Goal: Task Accomplishment & Management: Use online tool/utility

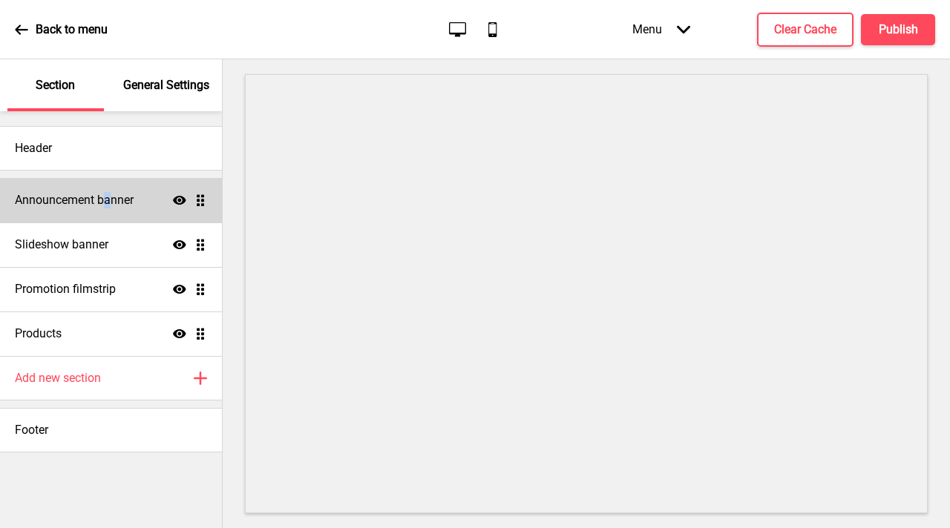
click at [108, 192] on h4 "Announcement banner" at bounding box center [74, 200] width 119 height 16
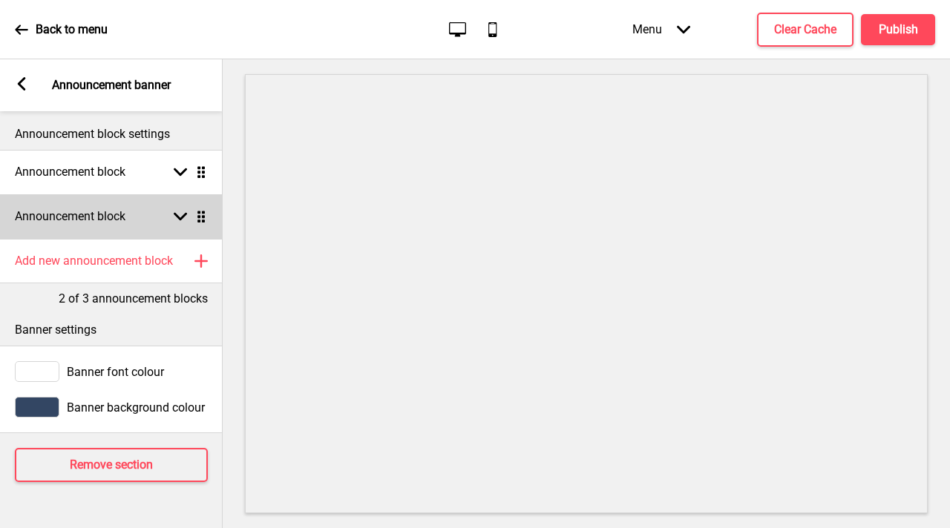
click at [176, 214] on icon at bounding box center [180, 217] width 13 height 8
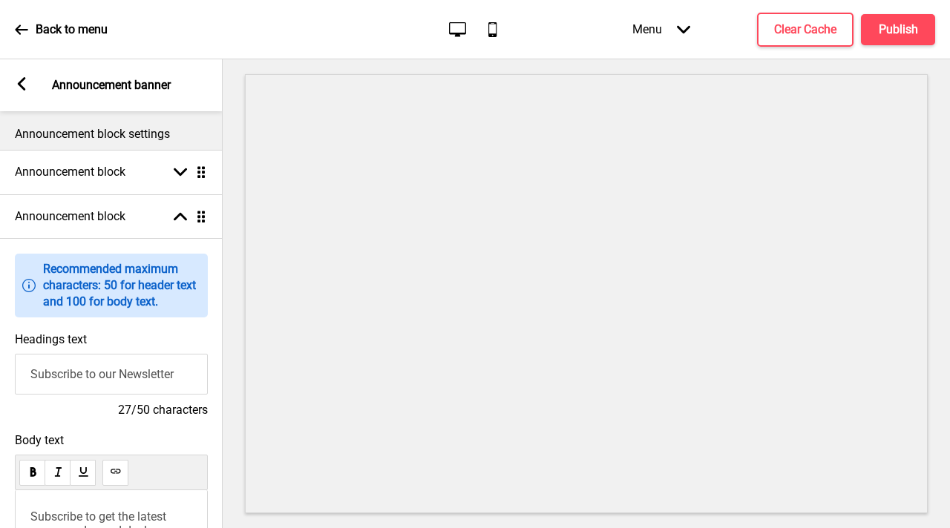
click at [109, 379] on input "Subscribe to our Newsletter" at bounding box center [111, 374] width 193 height 41
paste input "✨ Enjoy 10% Off Your Pick-Up Orders! ✨"
drag, startPoint x: 31, startPoint y: 382, endPoint x: 0, endPoint y: 372, distance: 32.6
click at [0, 372] on div "Headings text ✨ Enjoy 10% Off Your Pick-Up Orders! 37/50 characters" at bounding box center [111, 375] width 223 height 101
click at [48, 375] on input "✨ Enjoy 10% Off Your Pick-Up Orders!" at bounding box center [111, 374] width 193 height 41
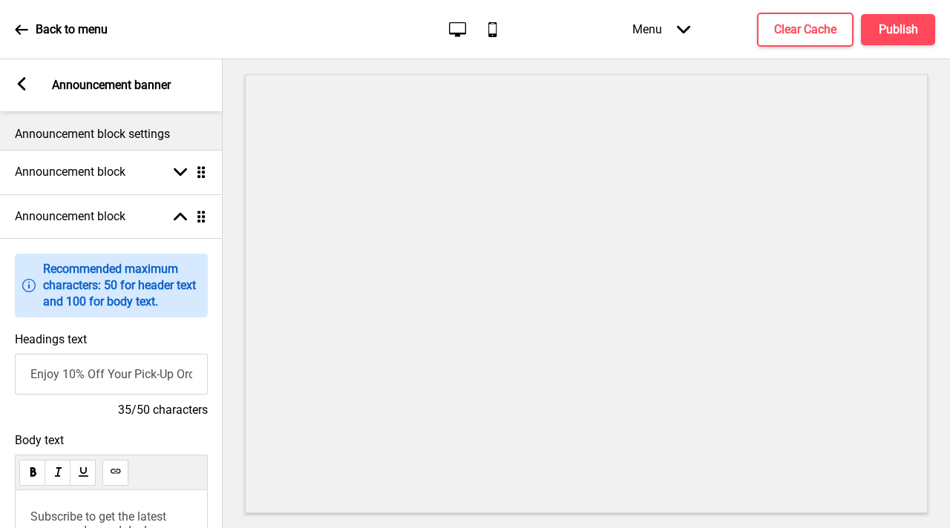
type input "Enjoy 10% Off Your Pick-Up Orders!"
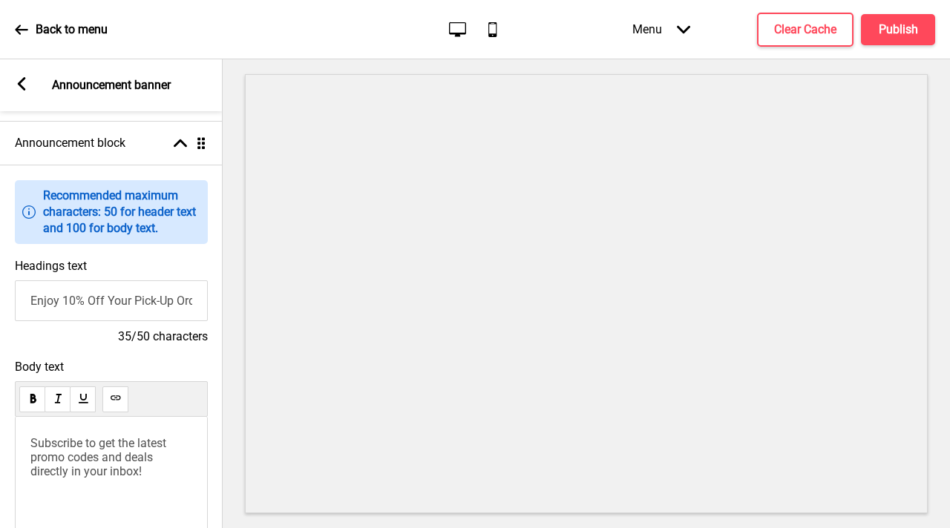
scroll to position [85, 0]
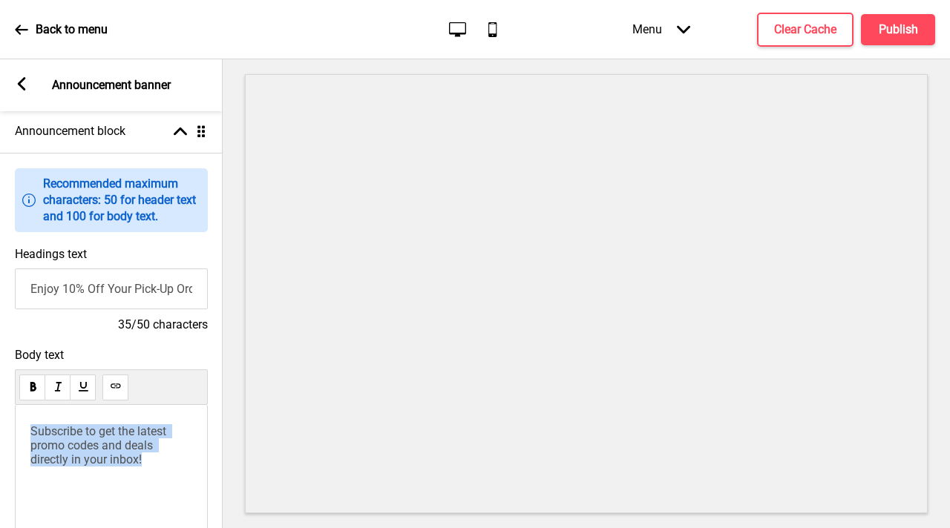
drag, startPoint x: 157, startPoint y: 465, endPoint x: 5, endPoint y: 413, distance: 160.1
click at [5, 413] on div "Body text Subscribe to get the latest promo codes and deals directly in your in…" at bounding box center [111, 475] width 223 height 268
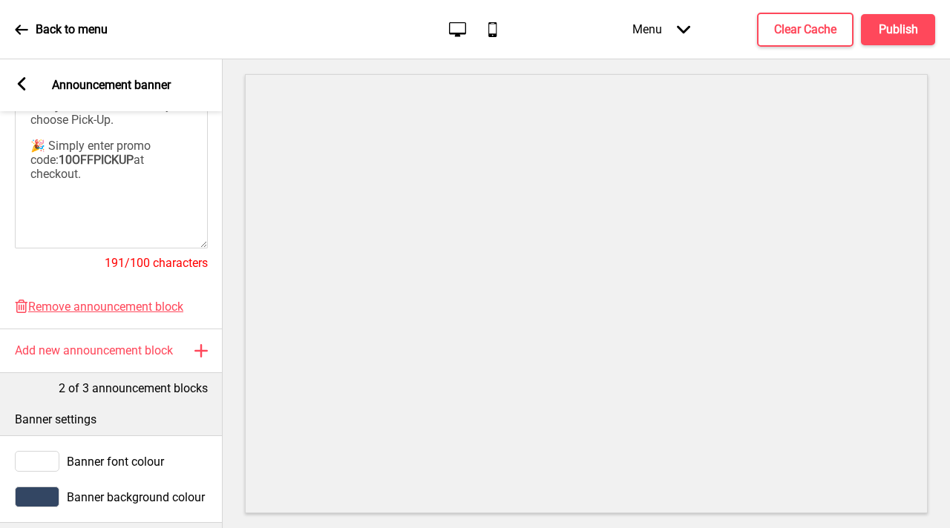
scroll to position [416, 0]
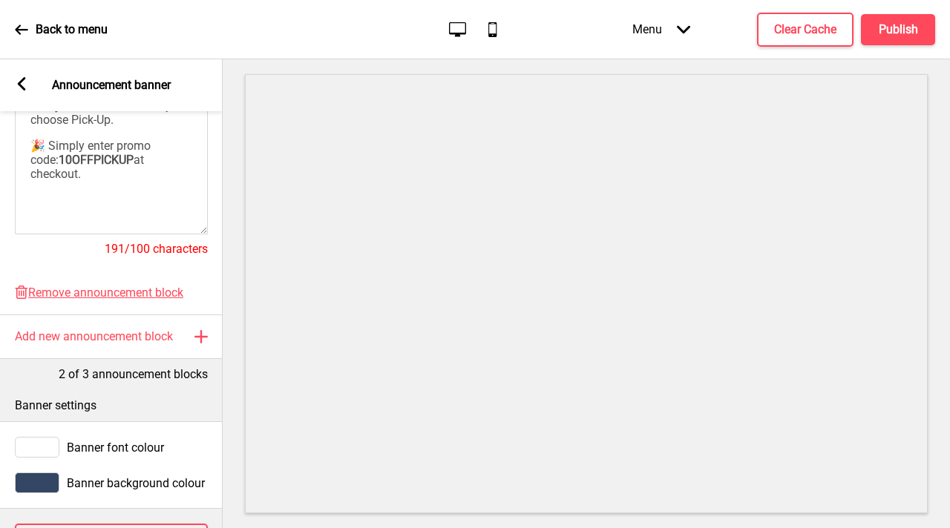
click at [94, 200] on p "﻿" at bounding box center [111, 200] width 162 height 14
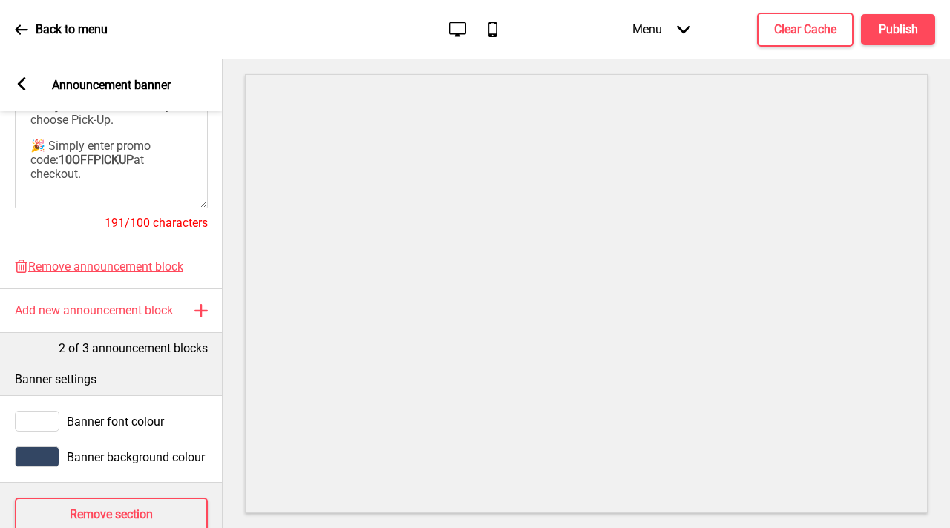
click at [62, 198] on div "Skip the wait and savour your favourites at home (or on the go)! For a limited …" at bounding box center [111, 129] width 193 height 160
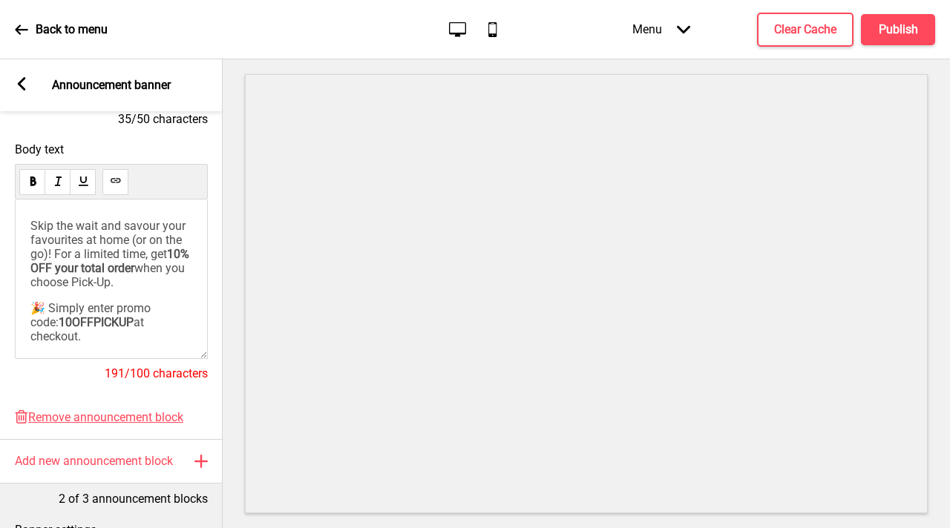
scroll to position [289, 0]
drag, startPoint x: 143, startPoint y: 300, endPoint x: 9, endPoint y: 215, distance: 158.5
click at [9, 215] on div "Body text Skip the wait and savour your favourites at home (or on the go)! For …" at bounding box center [111, 271] width 223 height 268
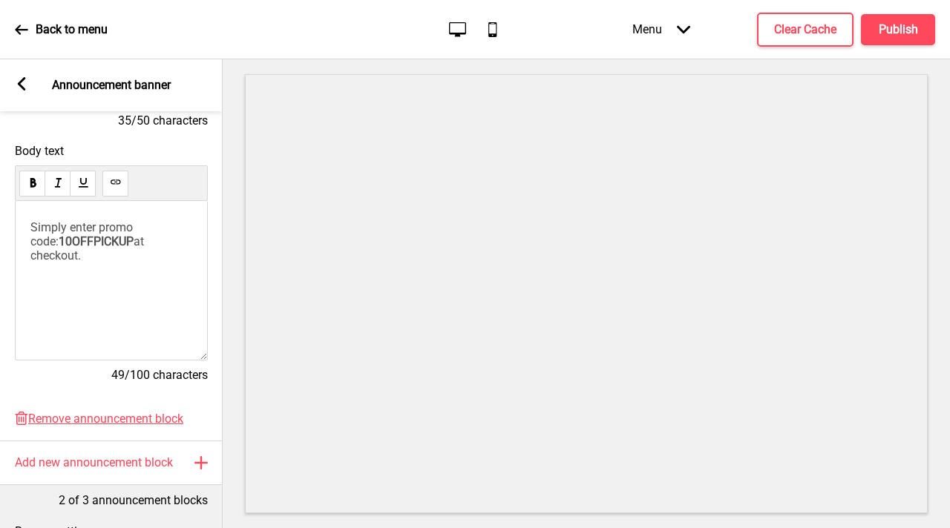
drag, startPoint x: 180, startPoint y: 243, endPoint x: 188, endPoint y: 243, distance: 8.2
click at [147, 243] on span "at checkout." at bounding box center [88, 249] width 117 height 28
click at [900, 30] on h4 "Publish" at bounding box center [898, 30] width 39 height 16
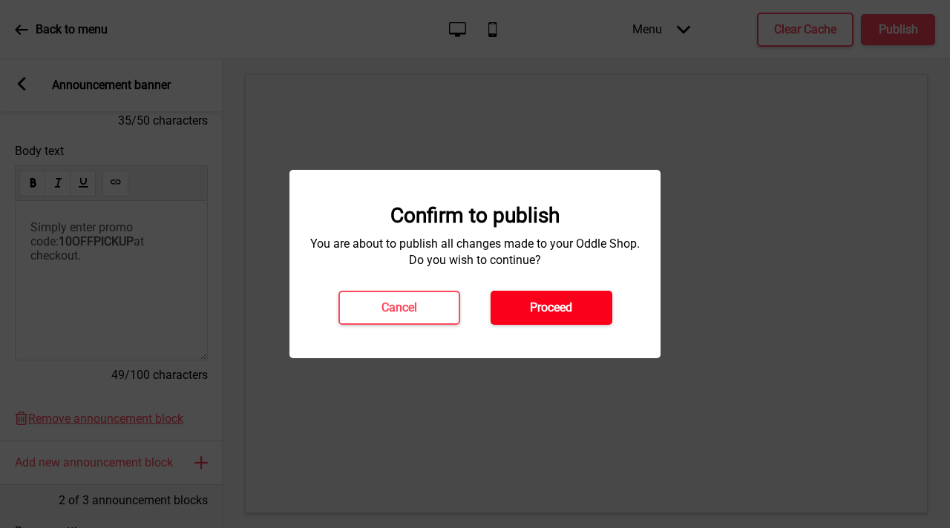
click at [556, 304] on h4 "Proceed" at bounding box center [551, 308] width 42 height 16
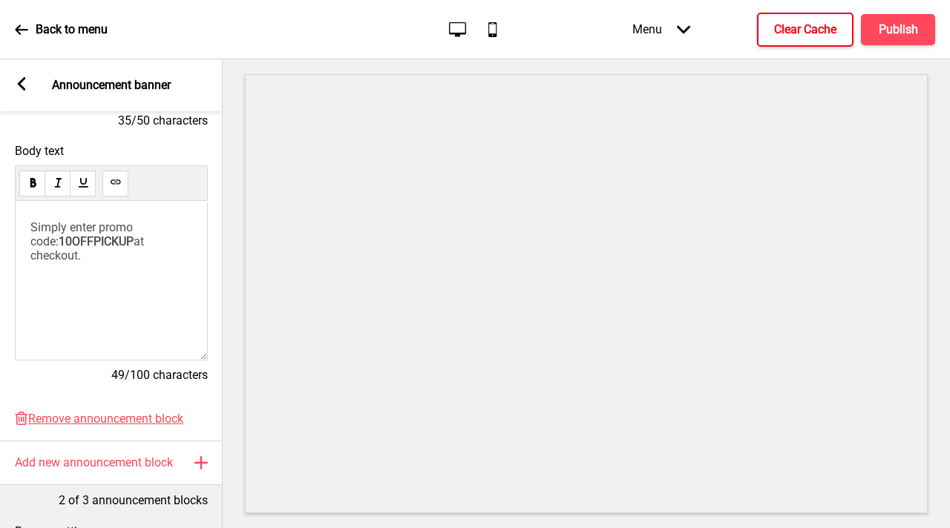
click at [792, 22] on h4 "Clear Cache" at bounding box center [805, 30] width 62 height 16
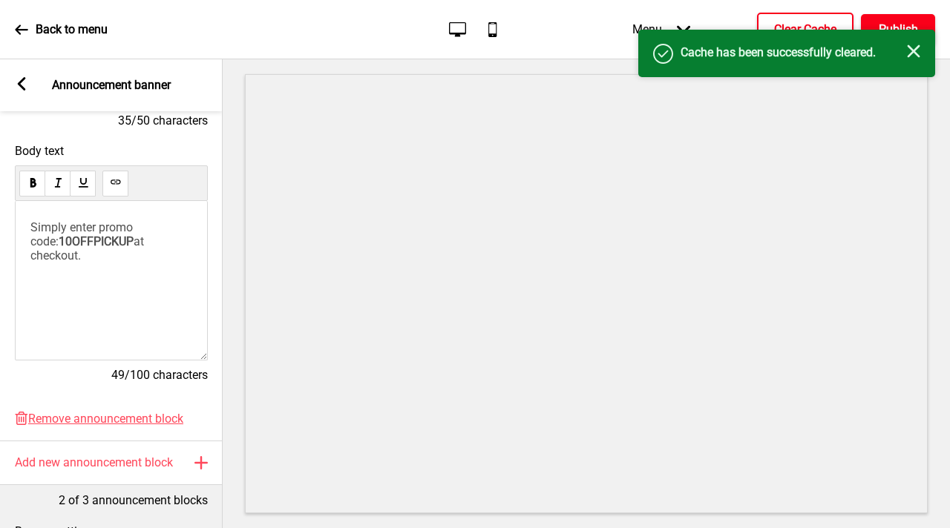
click at [903, 23] on h4 "Publish" at bounding box center [898, 30] width 39 height 16
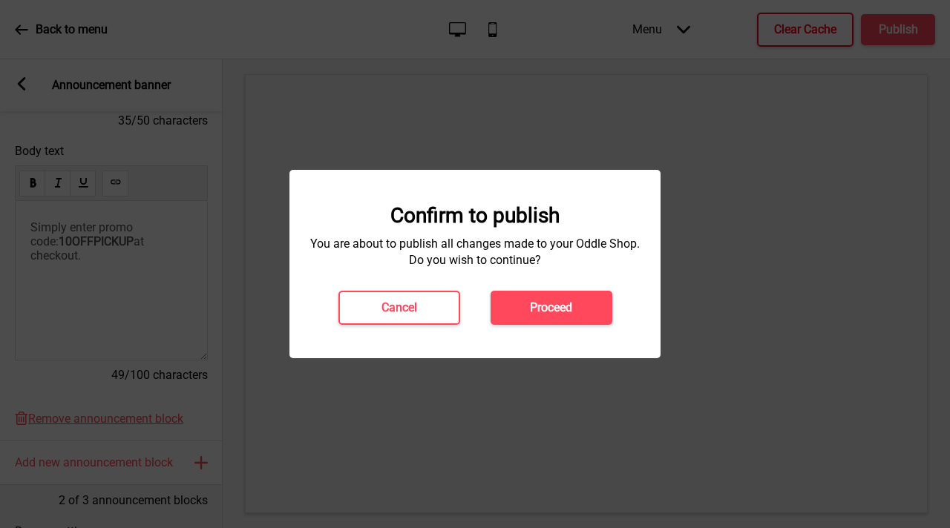
click at [534, 308] on h4 "Proceed" at bounding box center [551, 308] width 42 height 16
